Goal: Information Seeking & Learning: Learn about a topic

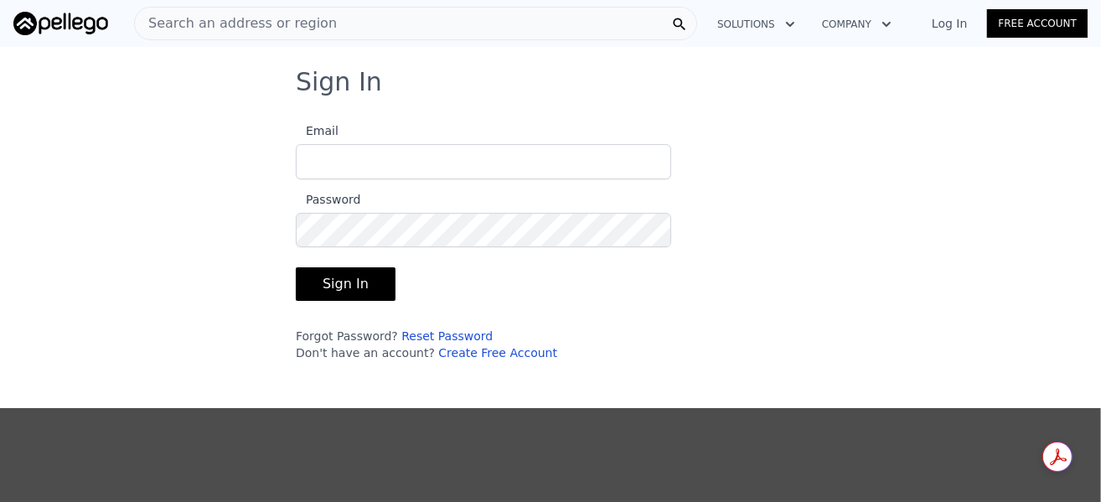
type input "[EMAIL_ADDRESS][DOMAIN_NAME]"
click at [320, 279] on button "Sign In" at bounding box center [346, 284] width 100 height 34
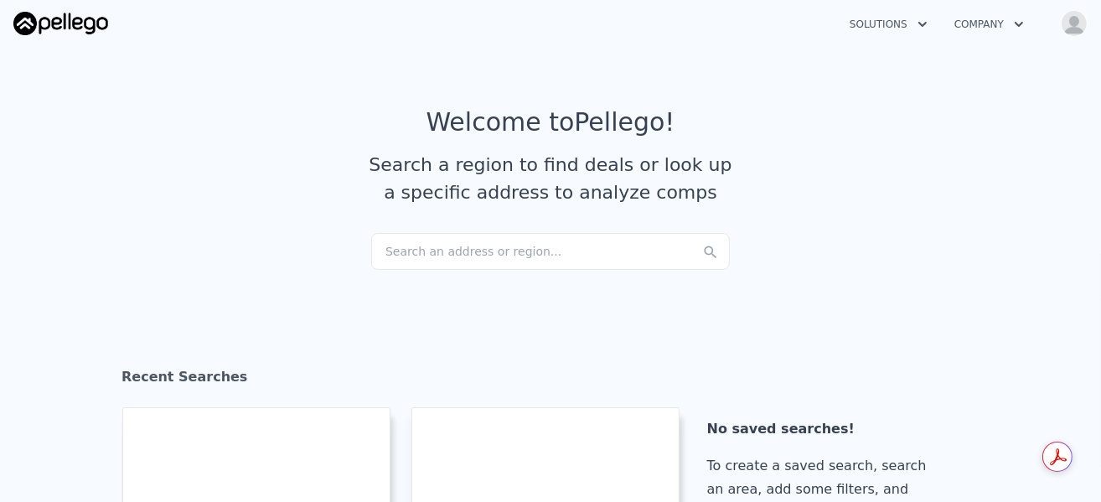
checkbox input "true"
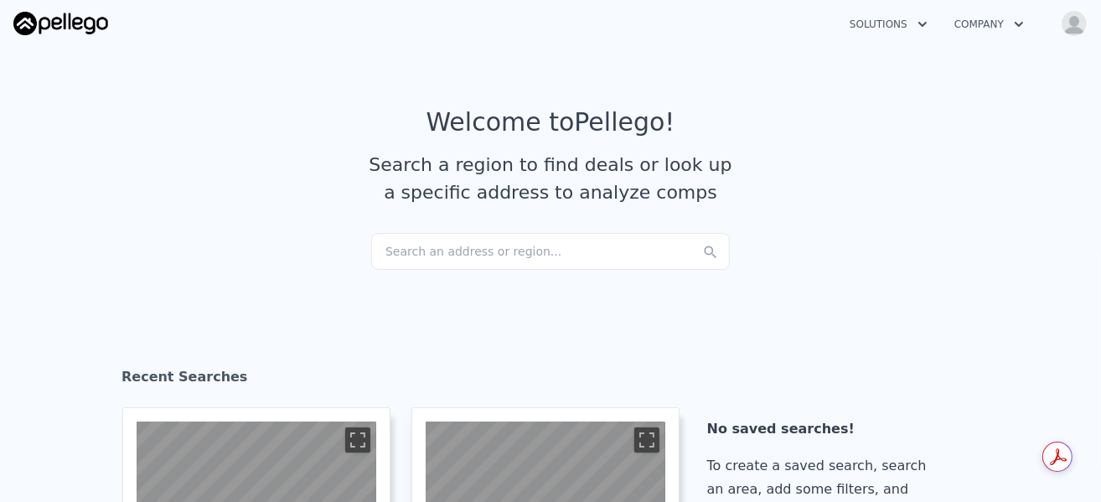
click at [384, 251] on div "Search an address or region..." at bounding box center [550, 251] width 359 height 37
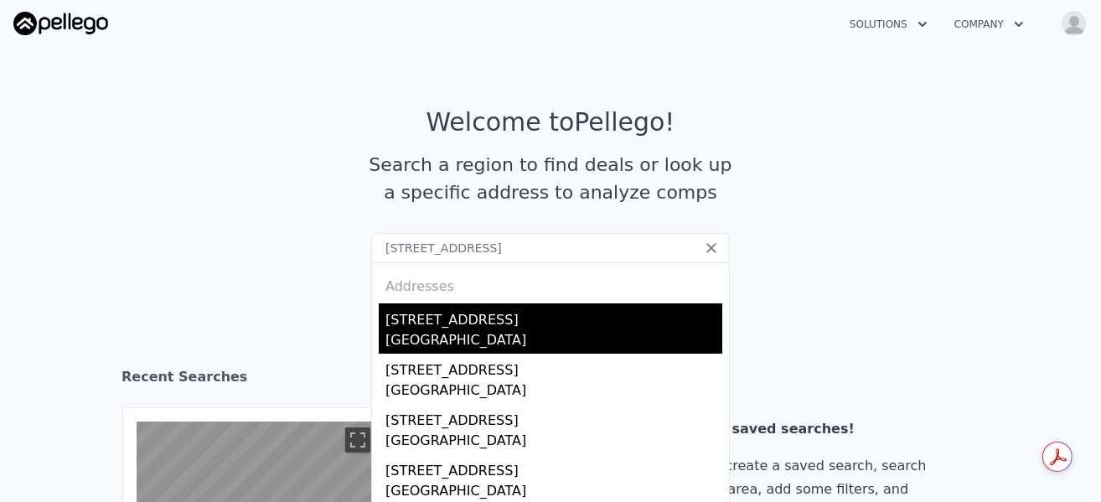
type input "[STREET_ADDRESS]"
click at [443, 339] on div "[GEOGRAPHIC_DATA]" at bounding box center [554, 341] width 337 height 23
